Goal: Task Accomplishment & Management: Complete application form

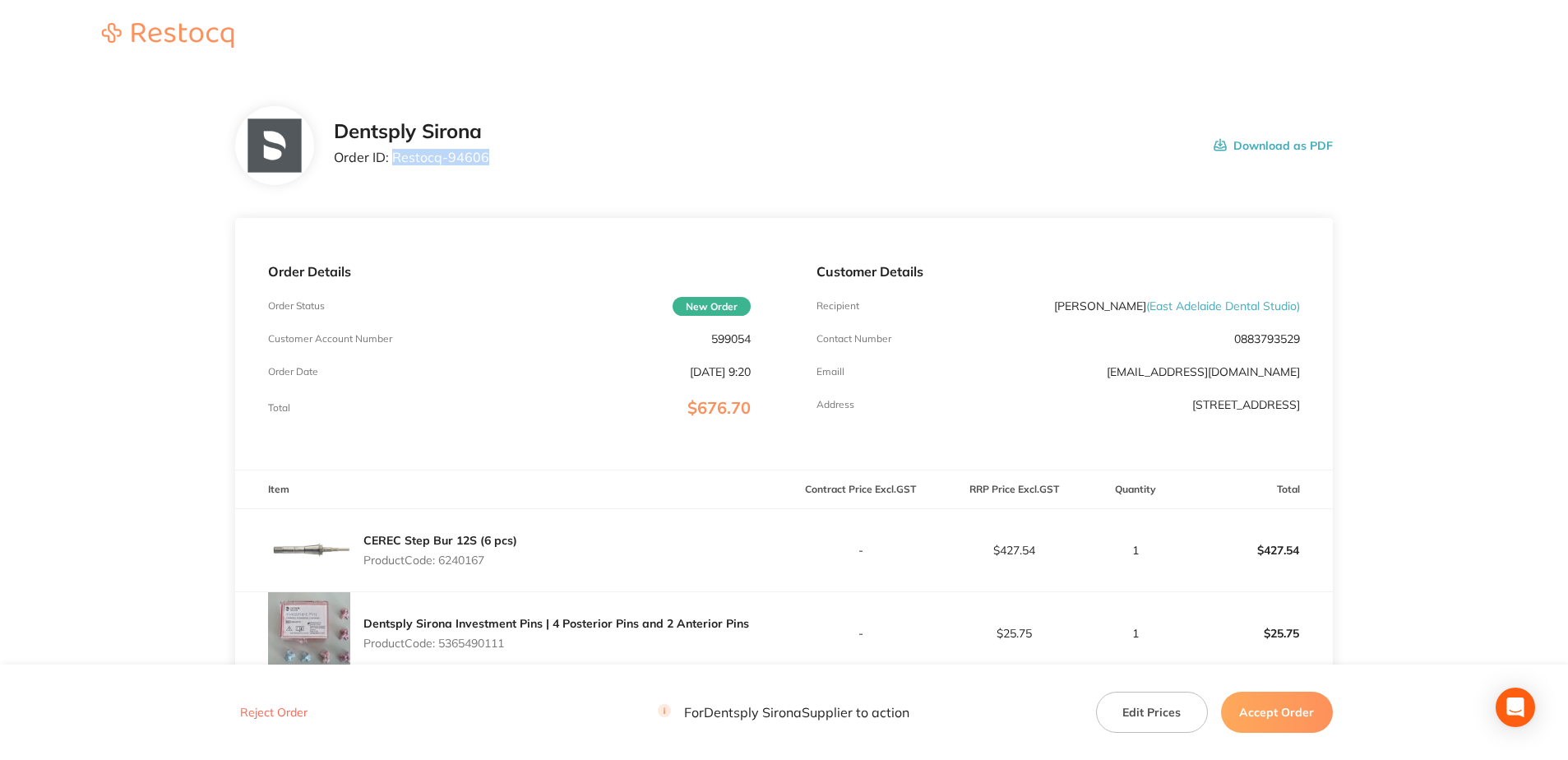
drag, startPoint x: 491, startPoint y: 166, endPoint x: 394, endPoint y: 164, distance: 97.0
click at [394, 164] on div "Dentsply Sirona Order ID: Restocq- 94606 Download as PDF" at bounding box center [832, 145] width 999 height 51
copy p "Restocq- 94606"
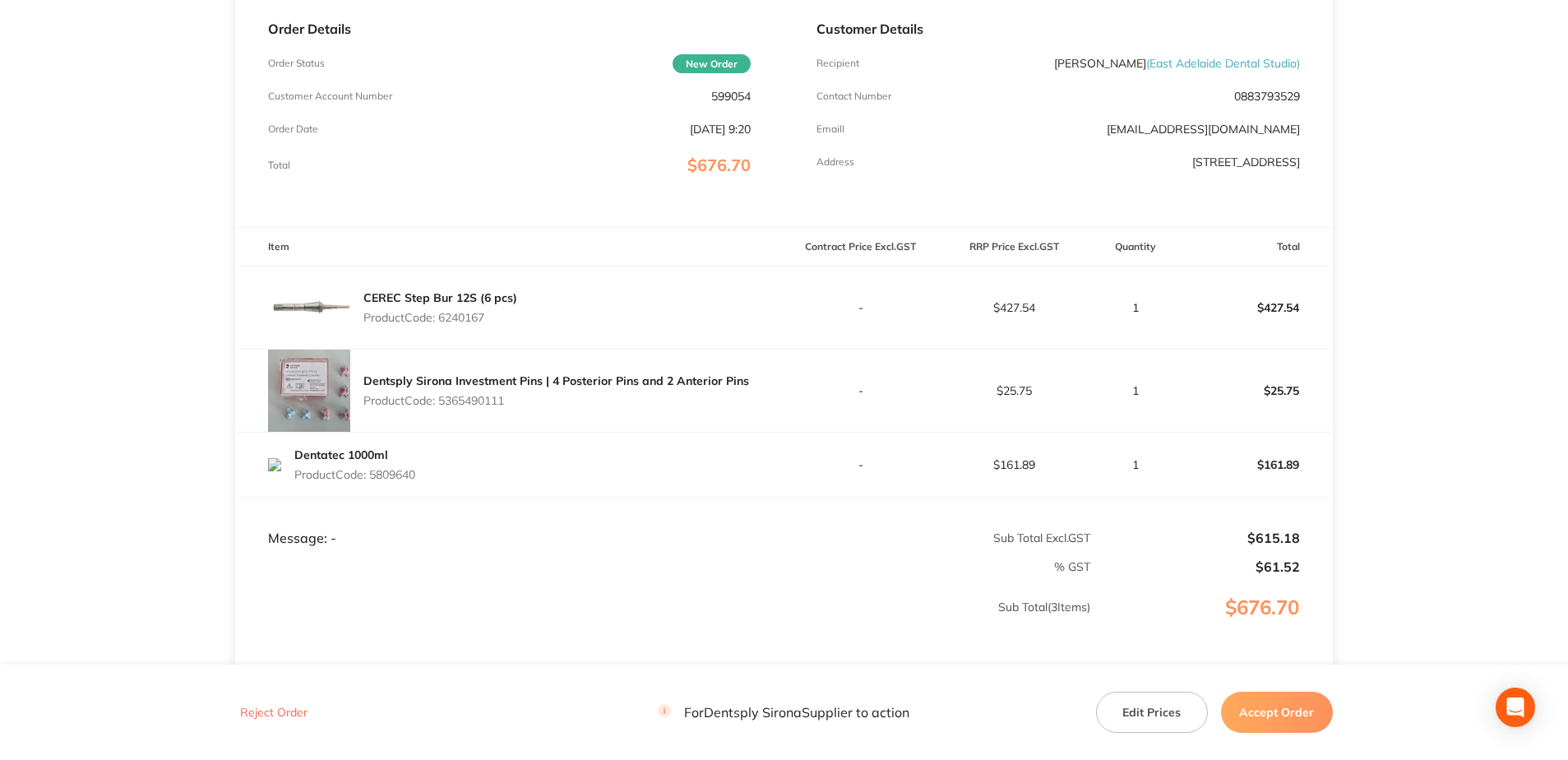
scroll to position [247, 0]
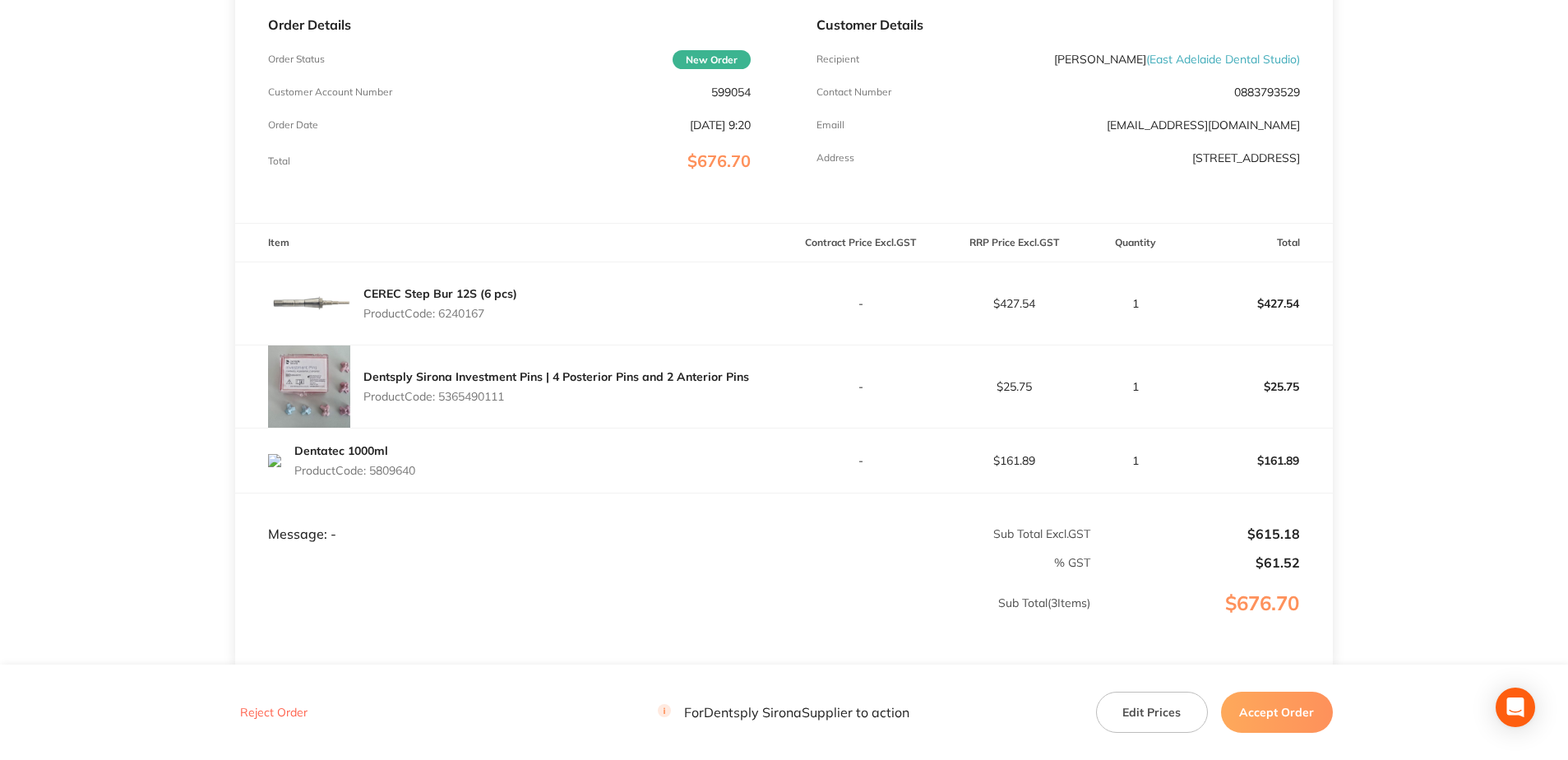
drag, startPoint x: 513, startPoint y: 314, endPoint x: 443, endPoint y: 322, distance: 70.5
click at [443, 322] on div "CEREC Step Bur 12S (6 pcs) Product Code: 6240167" at bounding box center [440, 303] width 154 height 47
copy p "6240167"
drag, startPoint x: 513, startPoint y: 407, endPoint x: 444, endPoint y: 402, distance: 69.2
click at [444, 402] on div "Dentsply Sirona Investment Pins | 4 Posterior Pins and 2 Anterior Pins Product …" at bounding box center [556, 387] width 386 height 47
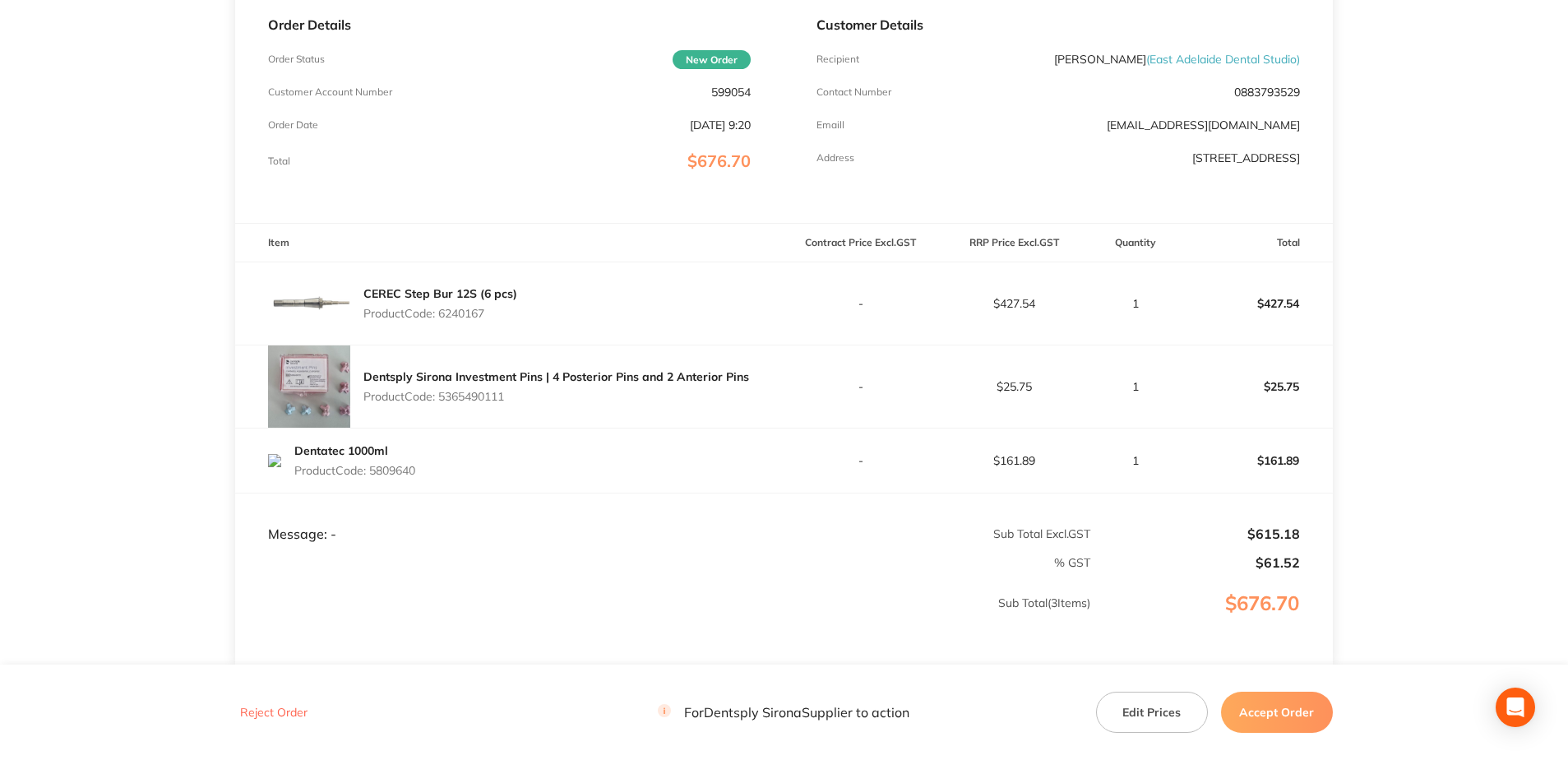
copy p "5365490111"
drag, startPoint x: 404, startPoint y: 475, endPoint x: 372, endPoint y: 475, distance: 32.0
click at [372, 475] on div "Dentatec 1000ml Product Code: 5809640" at bounding box center [510, 460] width 549 height 47
copy p "5809640"
click at [1173, 546] on button "Accept Order" at bounding box center [1276, 712] width 111 height 41
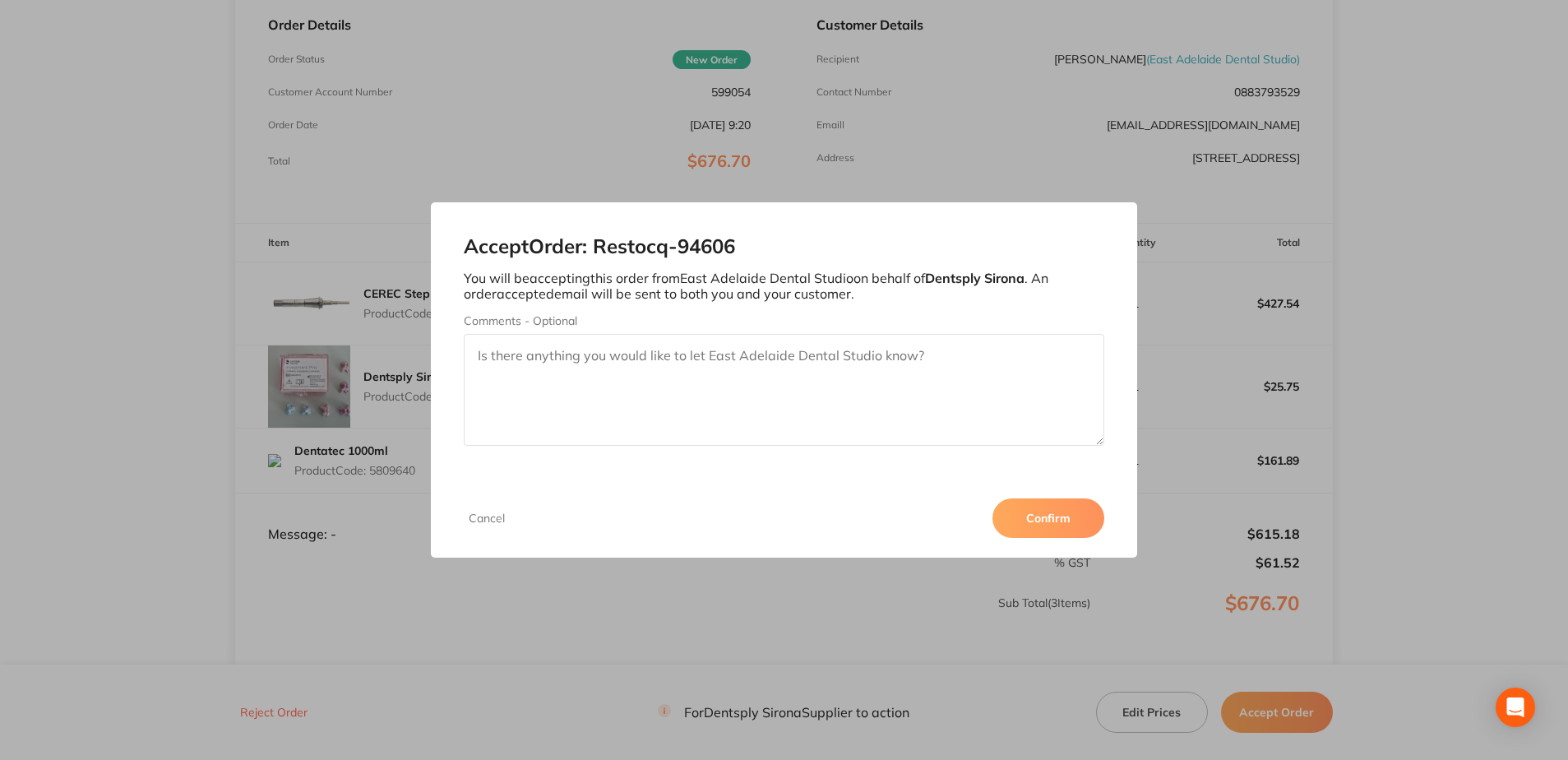
click at [1037, 520] on button "Confirm" at bounding box center [1048, 518] width 111 height 40
